Goal: Information Seeking & Learning: Check status

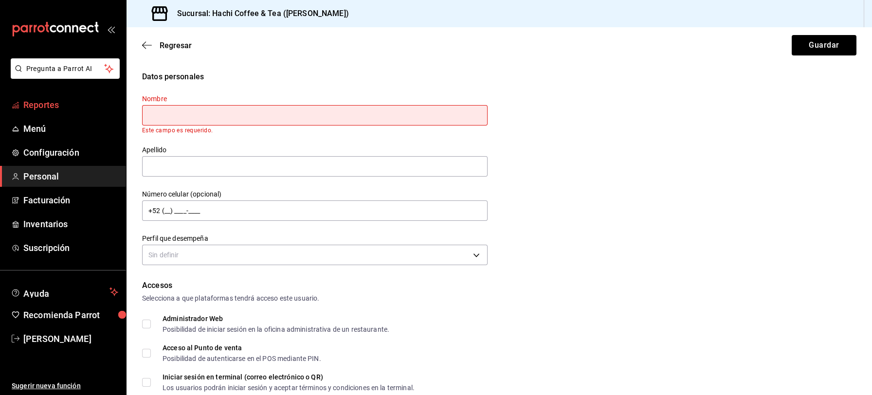
click at [47, 110] on span "Reportes" at bounding box center [70, 104] width 95 height 13
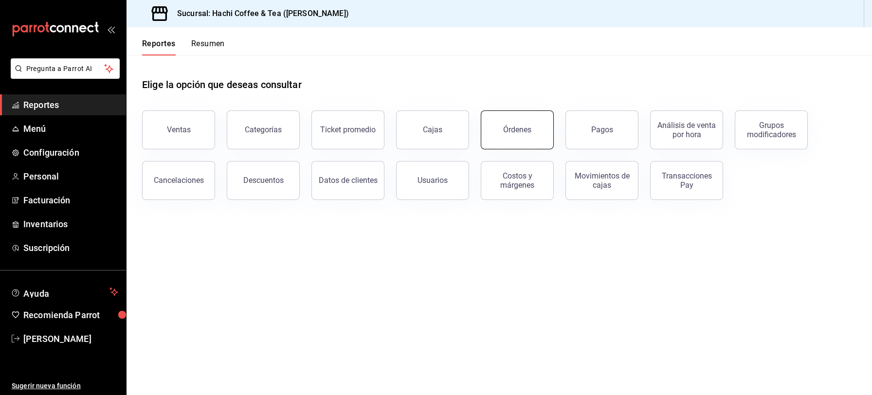
click at [507, 139] on button "Órdenes" at bounding box center [517, 130] width 73 height 39
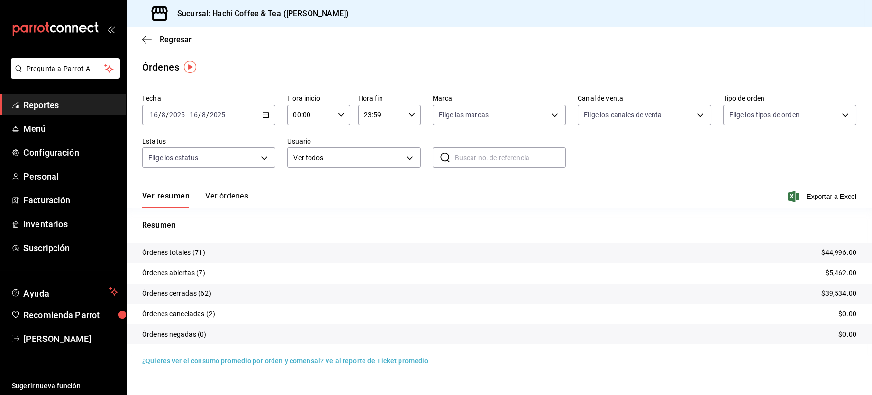
click at [68, 111] on span "Reportes" at bounding box center [70, 104] width 95 height 13
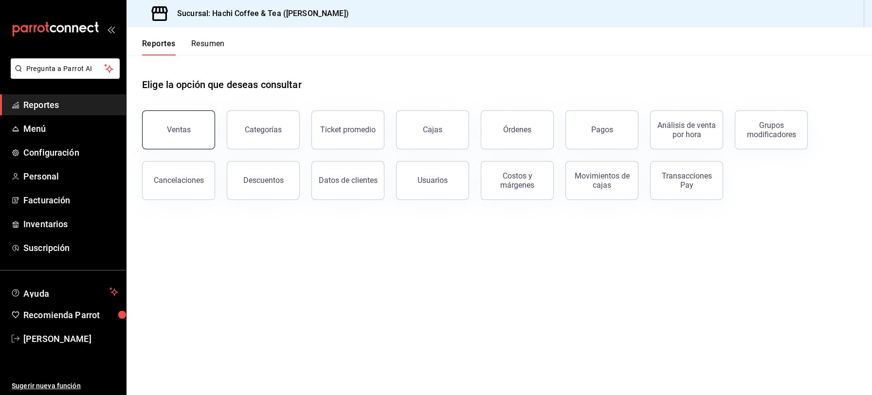
click at [181, 125] on button "Ventas" at bounding box center [178, 130] width 73 height 39
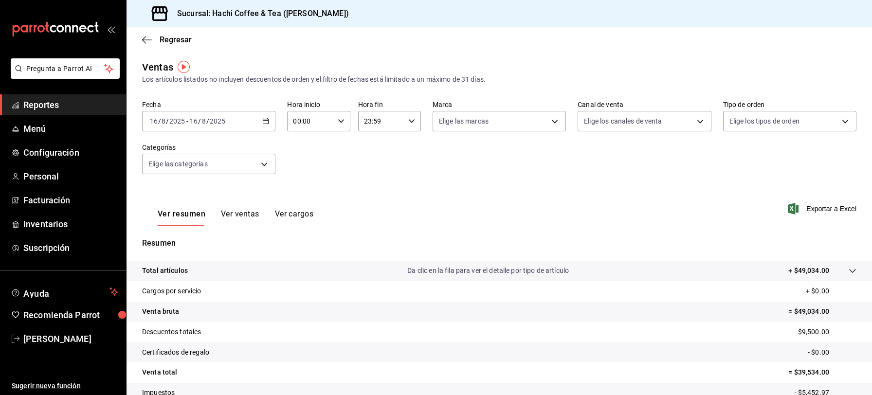
click at [264, 120] on \(Stroke\) "button" at bounding box center [265, 120] width 5 height 0
click at [179, 239] on span "Rango de fechas" at bounding box center [187, 238] width 75 height 10
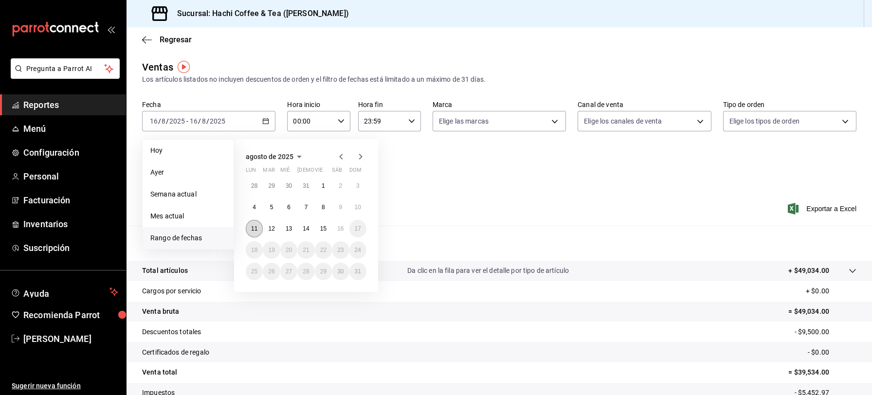
click at [255, 232] on button "11" at bounding box center [254, 229] width 17 height 18
click at [323, 231] on abbr "15" at bounding box center [323, 228] width 6 height 7
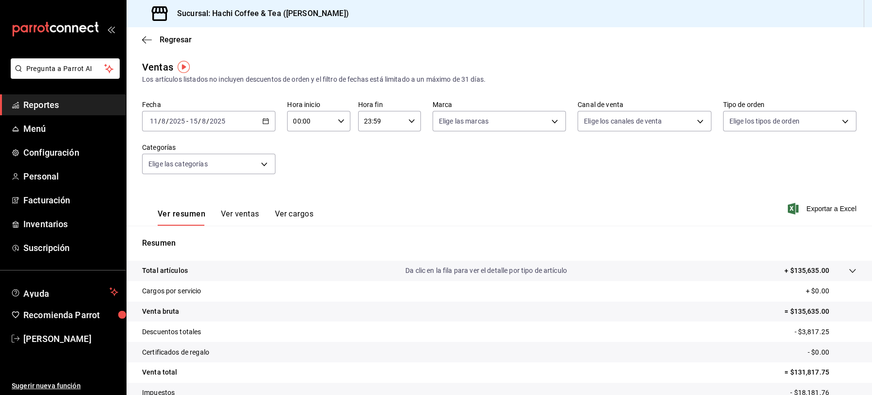
click at [263, 126] on div "[DATE] [DATE] - [DATE] [DATE]" at bounding box center [208, 121] width 133 height 20
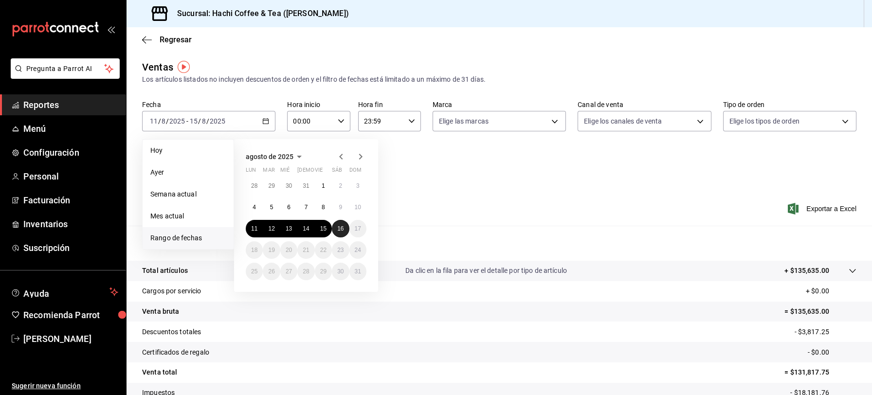
click at [339, 230] on abbr "16" at bounding box center [340, 228] width 6 height 7
click at [339, 230] on div "Resumen Total artículos Da clic en la fila para ver el detalle por tipo de artí…" at bounding box center [500, 330] width 746 height 209
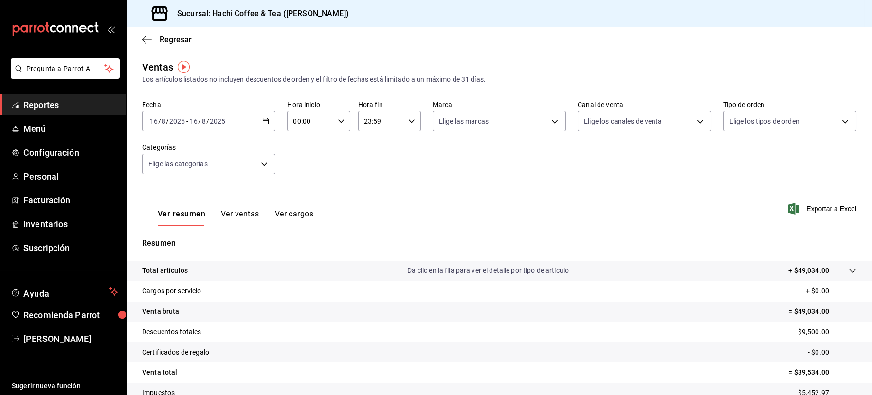
click at [263, 121] on icon "button" at bounding box center [265, 121] width 7 height 7
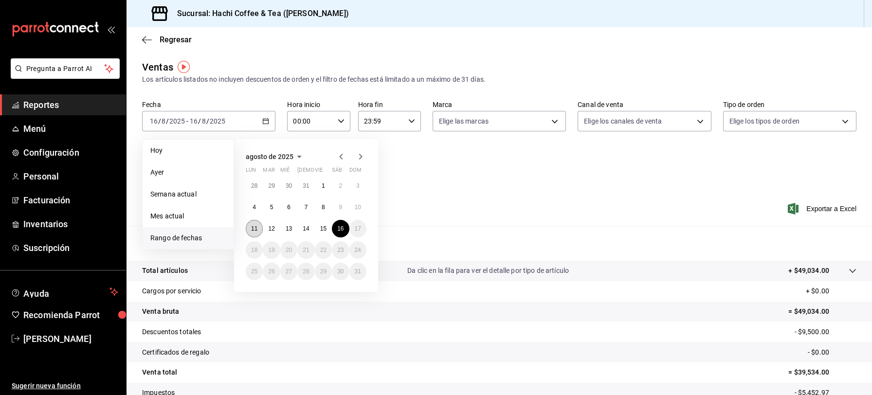
click at [257, 226] on abbr "11" at bounding box center [254, 228] width 6 height 7
click at [339, 229] on abbr "16" at bounding box center [340, 228] width 6 height 7
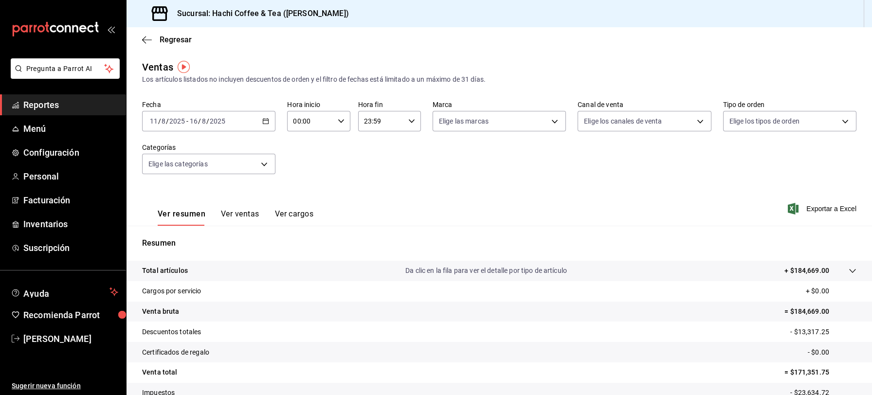
click at [263, 118] on icon "button" at bounding box center [265, 121] width 7 height 7
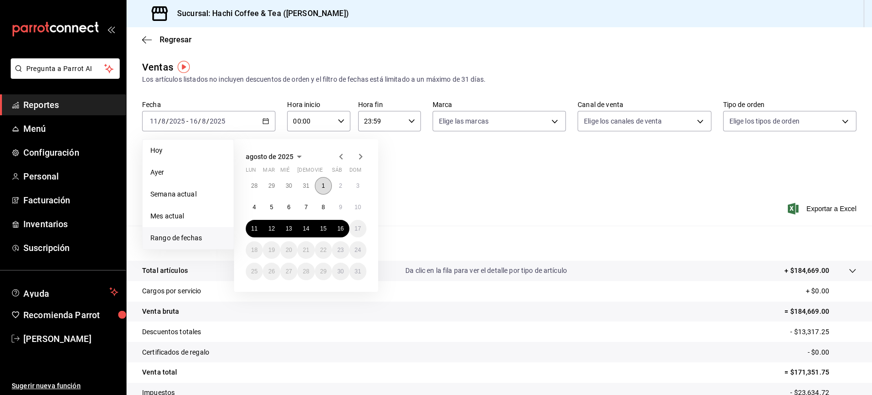
click at [320, 186] on button "1" at bounding box center [323, 186] width 17 height 18
click at [340, 230] on abbr "16" at bounding box center [340, 228] width 6 height 7
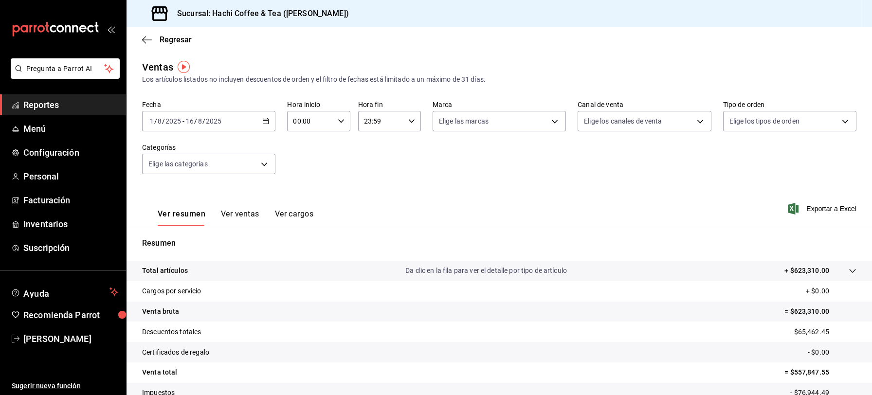
click at [266, 124] on \(Stroke\) "button" at bounding box center [266, 121] width 6 height 5
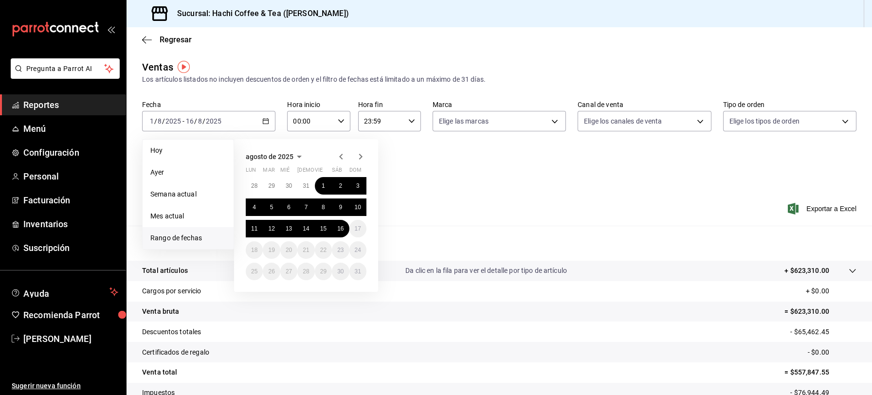
click at [341, 155] on icon "button" at bounding box center [340, 157] width 3 height 6
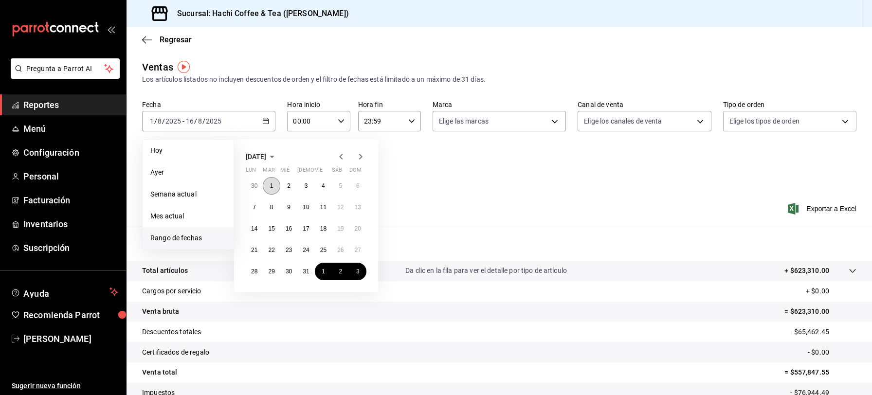
click at [270, 184] on abbr "1" at bounding box center [271, 186] width 3 height 7
click at [287, 225] on abbr "16" at bounding box center [289, 228] width 6 height 7
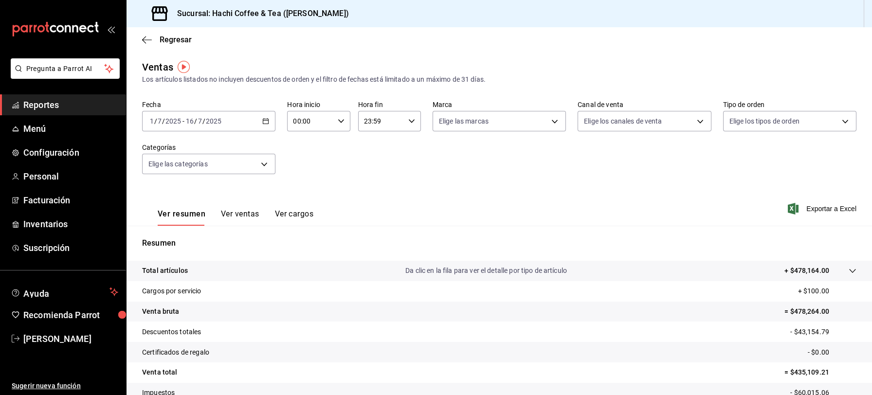
click at [264, 116] on div "[DATE] [DATE] - [DATE] [DATE]" at bounding box center [208, 121] width 133 height 20
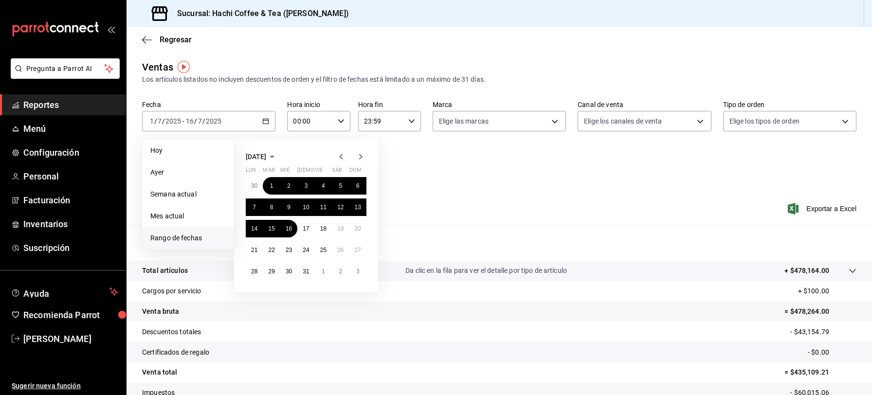
click at [360, 157] on icon "button" at bounding box center [361, 157] width 12 height 12
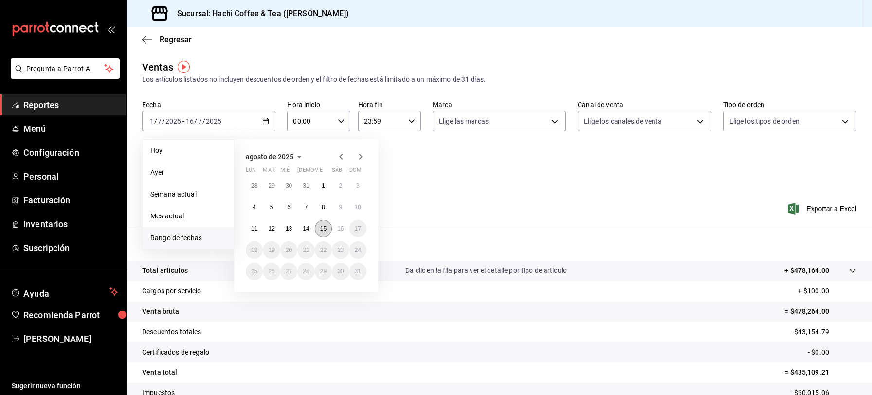
click at [325, 227] on abbr "15" at bounding box center [323, 228] width 6 height 7
click at [325, 227] on div "Resumen Total artículos Da clic en la fila para ver el detalle por tipo de artí…" at bounding box center [500, 330] width 746 height 209
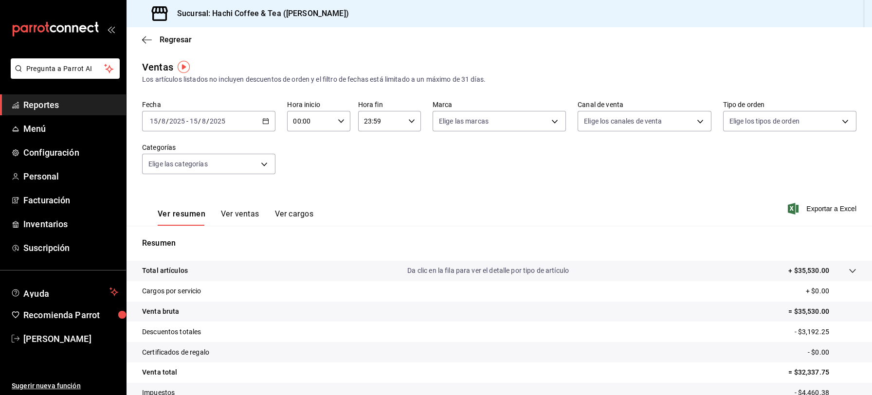
click at [266, 120] on \(Stroke\) "button" at bounding box center [265, 120] width 5 height 0
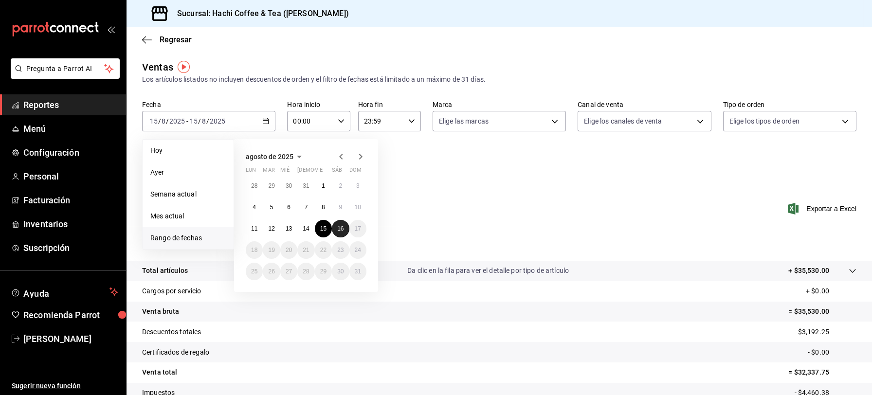
click at [341, 229] on abbr "16" at bounding box center [340, 228] width 6 height 7
click at [341, 229] on div "Resumen Total artículos Da clic en la fila para ver el detalle por tipo de artí…" at bounding box center [500, 330] width 746 height 209
